Goal: Task Accomplishment & Management: Use online tool/utility

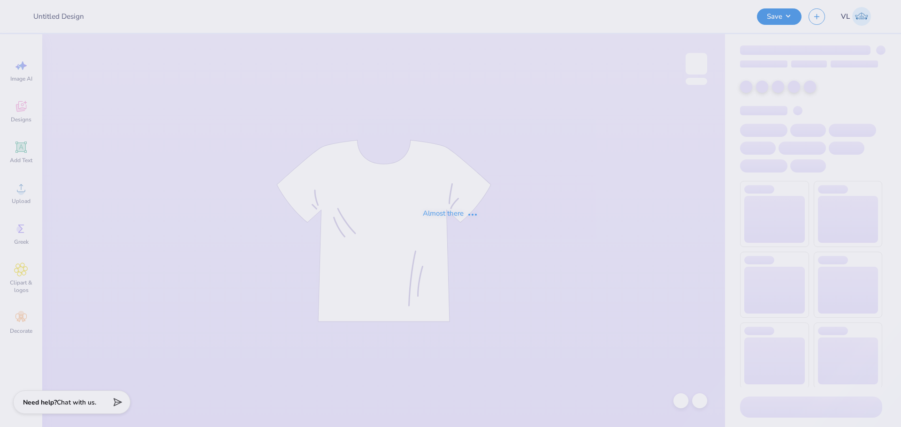
type input "GCSOM Tee Pink"
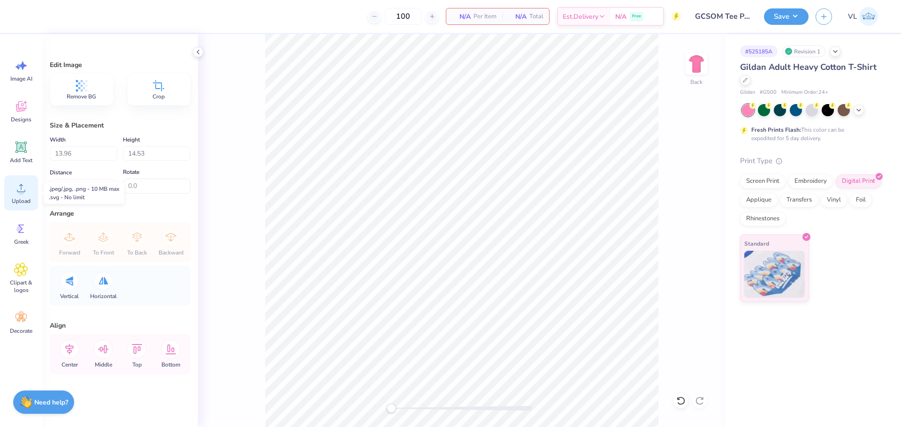
click at [11, 191] on div "Upload" at bounding box center [21, 192] width 34 height 35
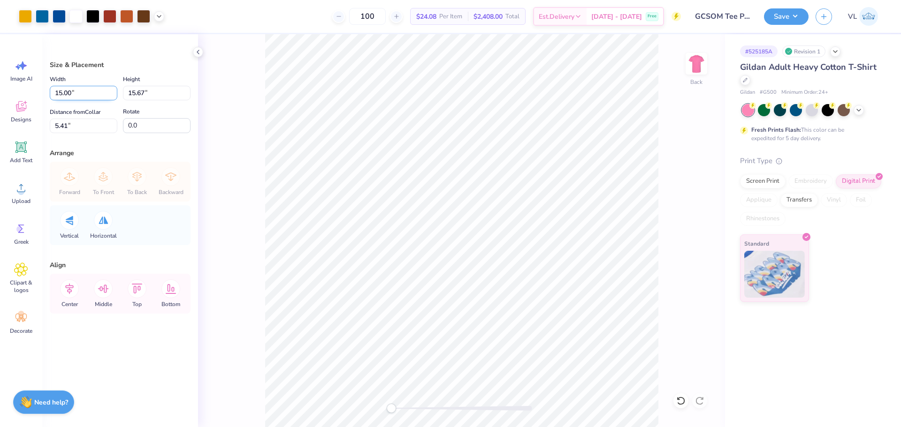
click at [63, 91] on input "15.00" at bounding box center [84, 93] width 68 height 15
type input "14.00"
type input "14.63"
click at [85, 120] on input "5.93" at bounding box center [84, 126] width 68 height 15
type input "4.5"
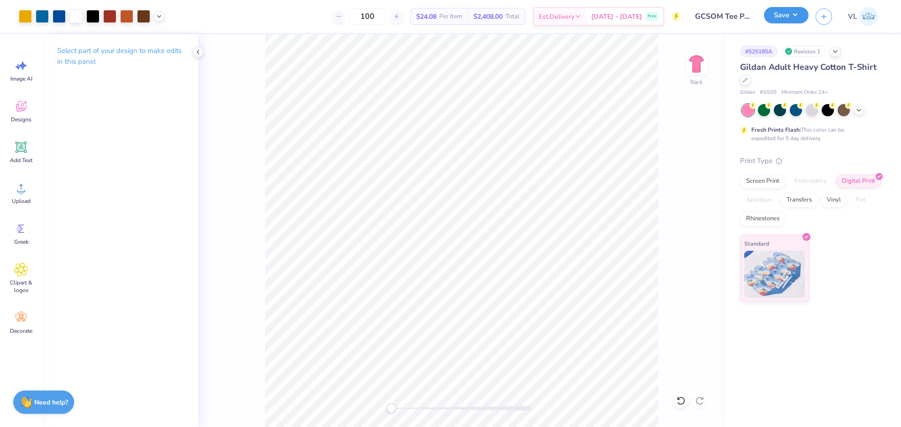
click at [785, 24] on div "Save" at bounding box center [786, 16] width 45 height 16
click at [788, 20] on button "Save" at bounding box center [786, 15] width 45 height 16
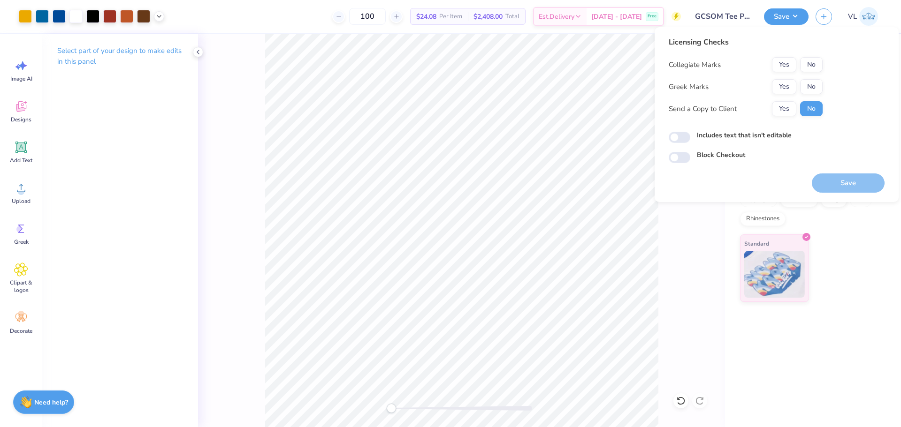
click at [805, 87] on button "No" at bounding box center [811, 86] width 23 height 15
click at [811, 68] on button "No" at bounding box center [811, 64] width 23 height 15
click at [856, 183] on button "Save" at bounding box center [848, 183] width 73 height 19
